Goal: Information Seeking & Learning: Learn about a topic

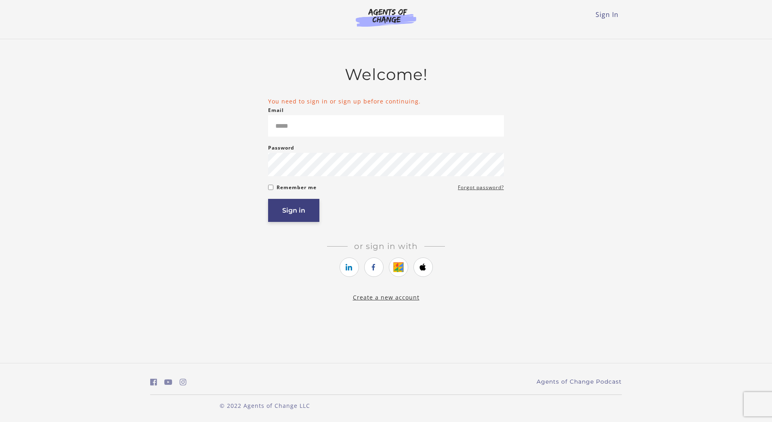
type input "**********"
click at [301, 209] on button "Sign in" at bounding box center [293, 210] width 51 height 23
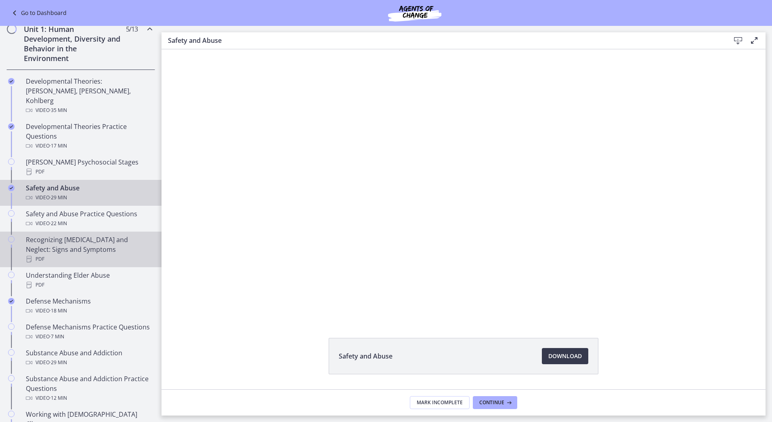
scroll to position [202, 0]
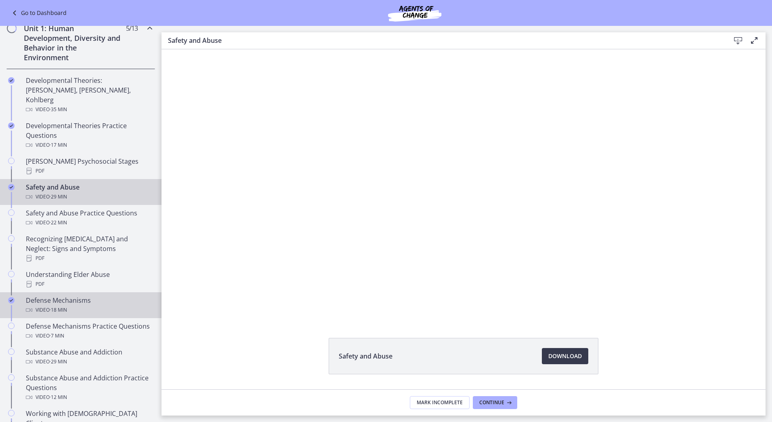
click at [116, 305] on div "Video · 18 min" at bounding box center [89, 310] width 126 height 10
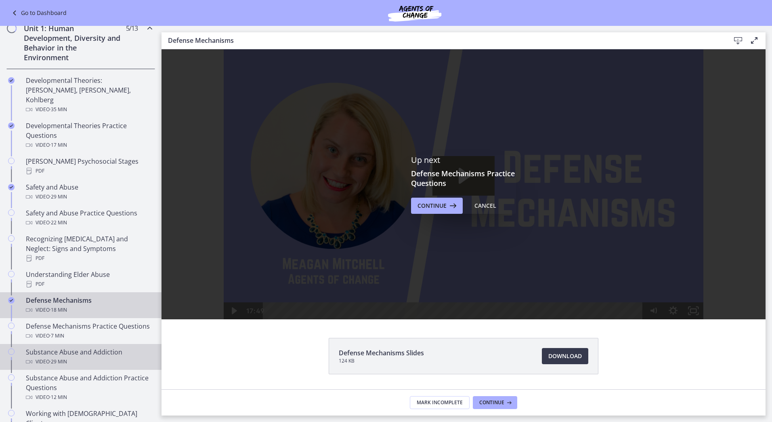
click at [108, 360] on div "Video · 29 min" at bounding box center [89, 362] width 126 height 10
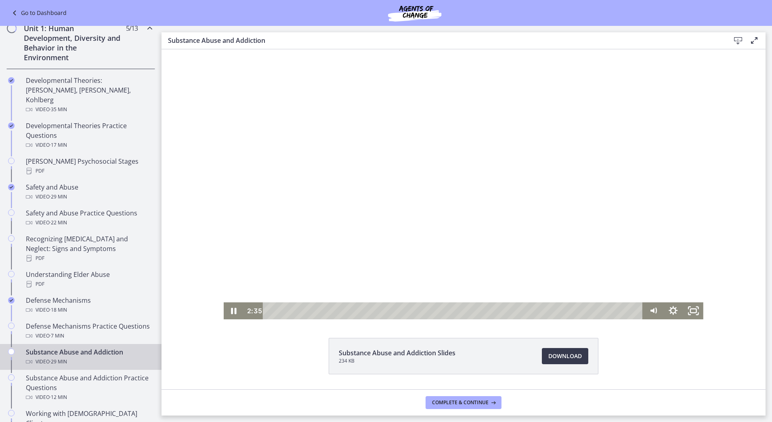
click at [271, 313] on div "Playbar" at bounding box center [455, 310] width 368 height 17
click at [235, 310] on icon "Pause" at bounding box center [234, 310] width 20 height 17
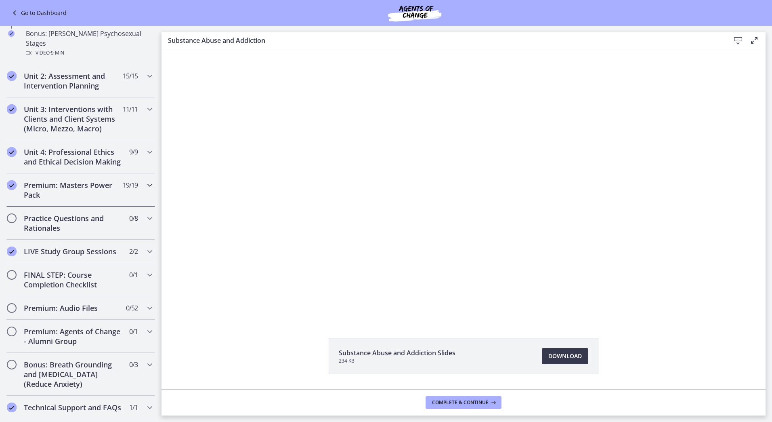
scroll to position [657, 0]
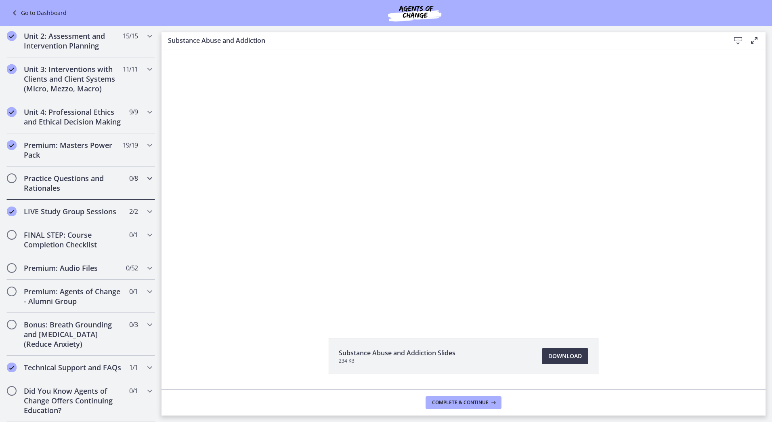
click at [56, 173] on h2 "Practice Questions and Rationales" at bounding box center [73, 182] width 99 height 19
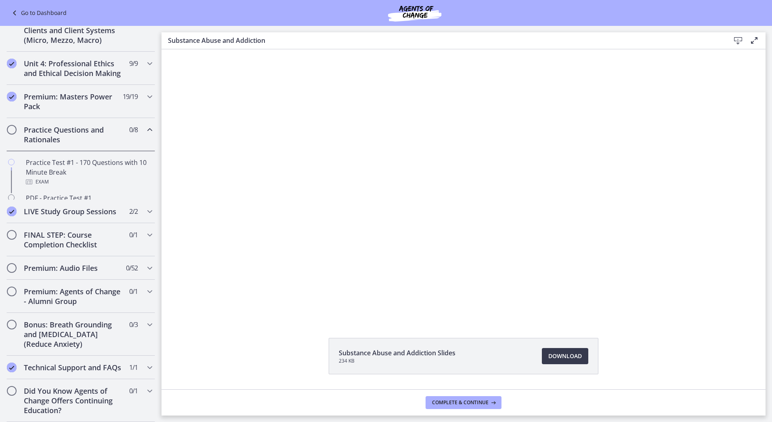
scroll to position [266, 0]
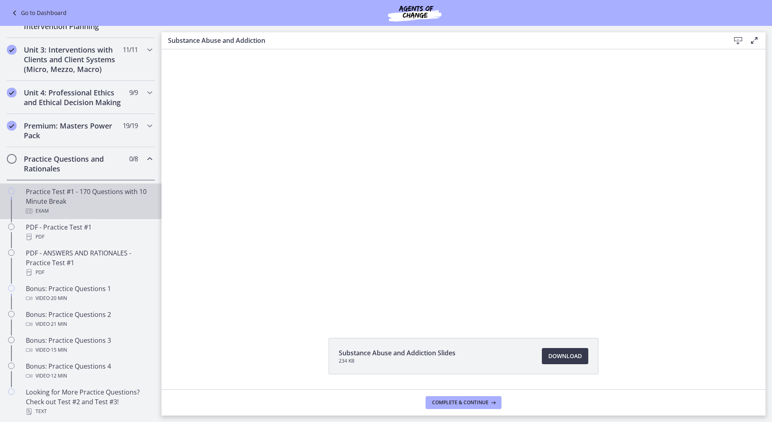
click at [56, 201] on div "Practice Test #1 - 170 Questions with 10 Minute Break Exam" at bounding box center [89, 201] width 126 height 29
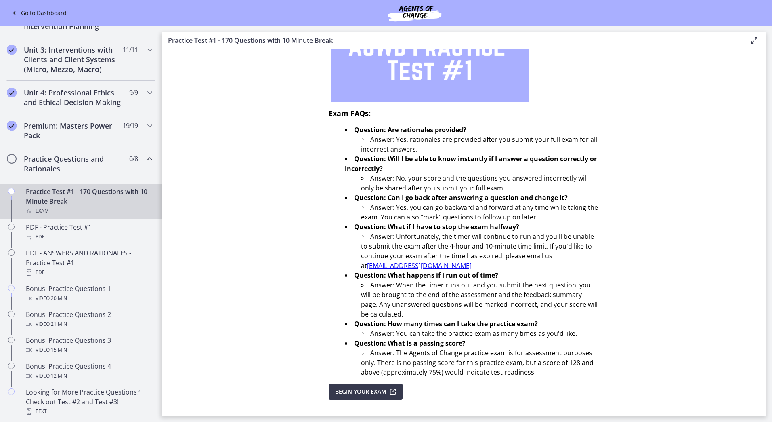
scroll to position [178, 0]
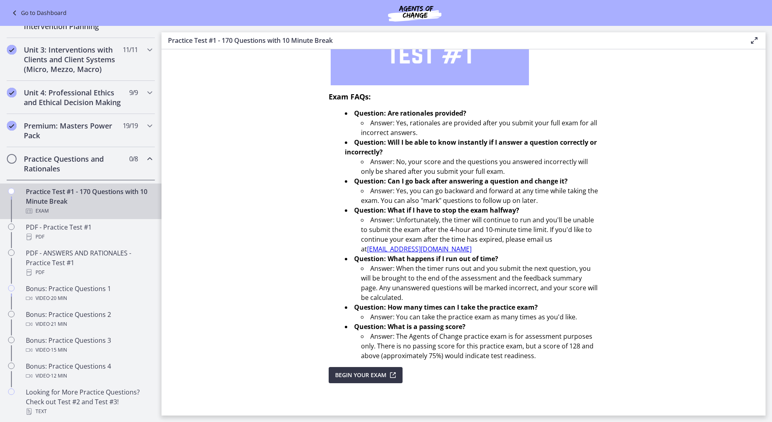
click at [349, 372] on span "Begin Your Exam" at bounding box center [360, 375] width 51 height 10
